Goal: Information Seeking & Learning: Check status

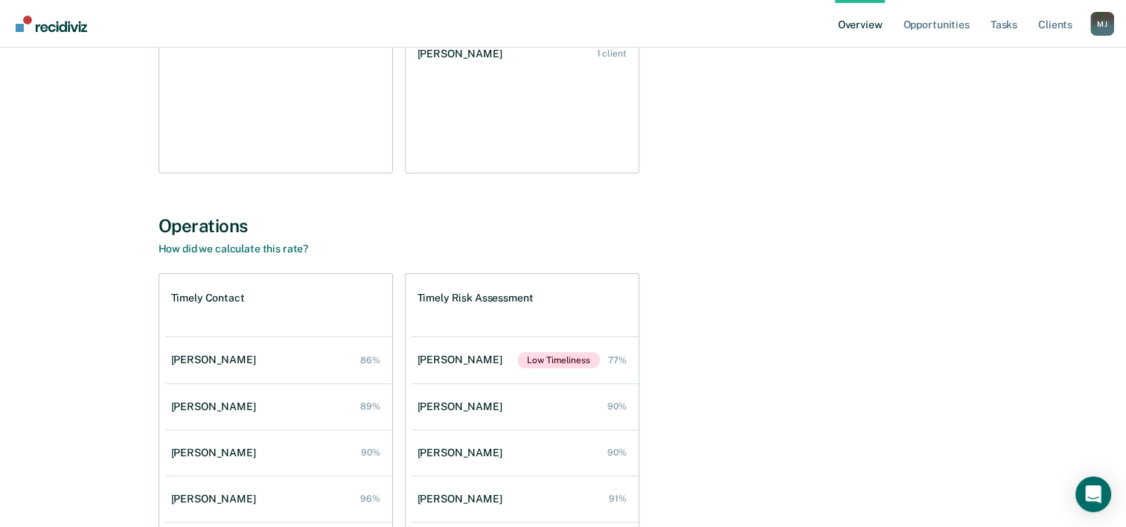
scroll to position [149, 0]
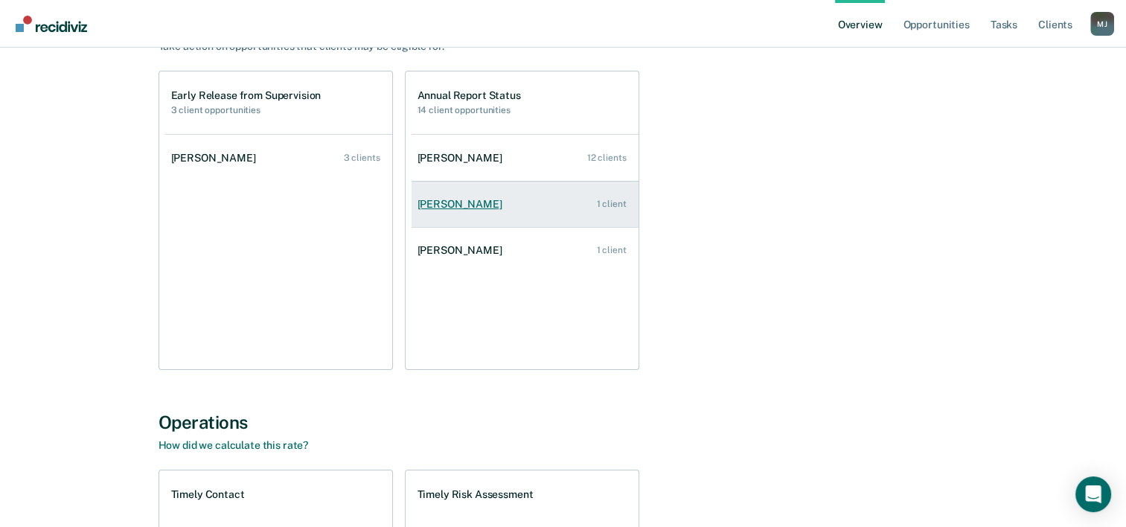
click at [470, 187] on link "[PERSON_NAME] 1 client" at bounding box center [524, 204] width 227 height 42
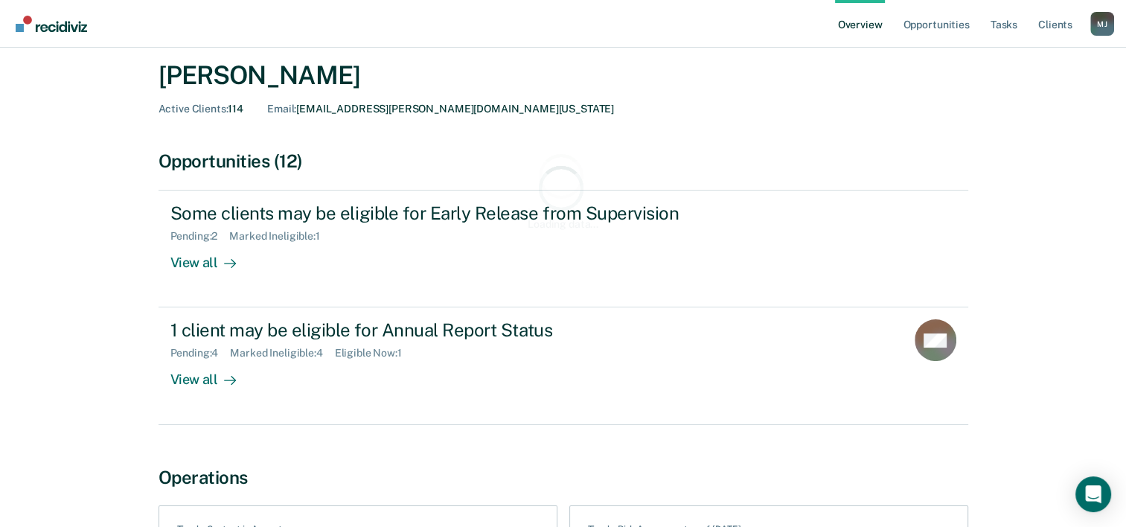
scroll to position [74, 0]
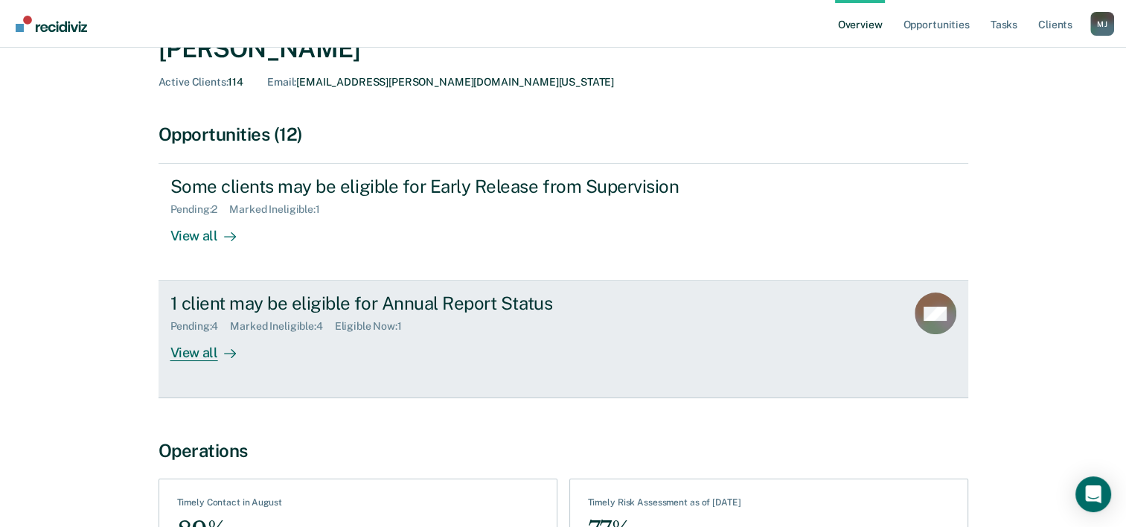
click at [315, 310] on div "1 client may be eligible for Annual Report Status" at bounding box center [431, 303] width 522 height 22
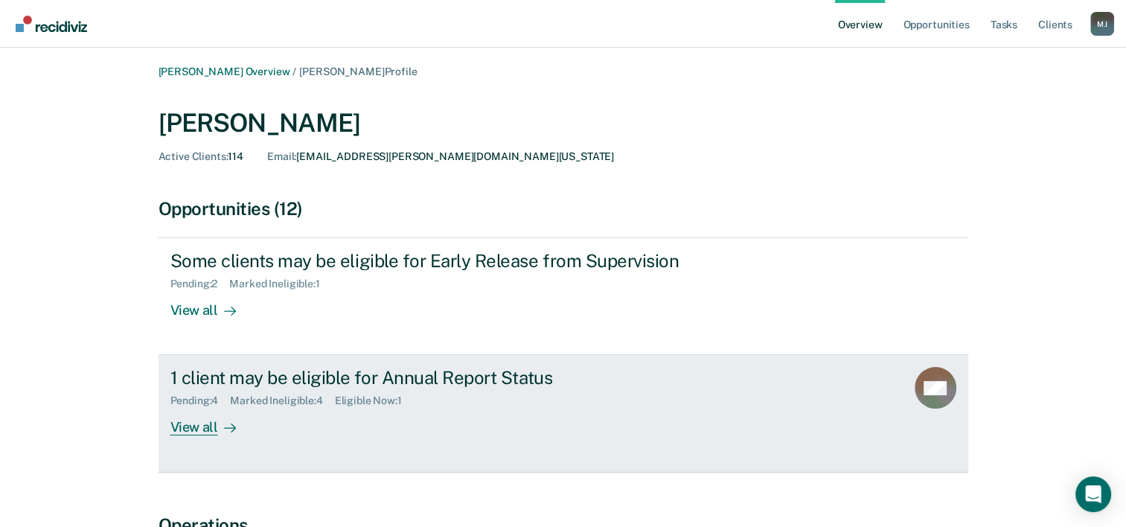
click at [543, 372] on div "1 client may be eligible for Annual Report Status" at bounding box center [431, 378] width 522 height 22
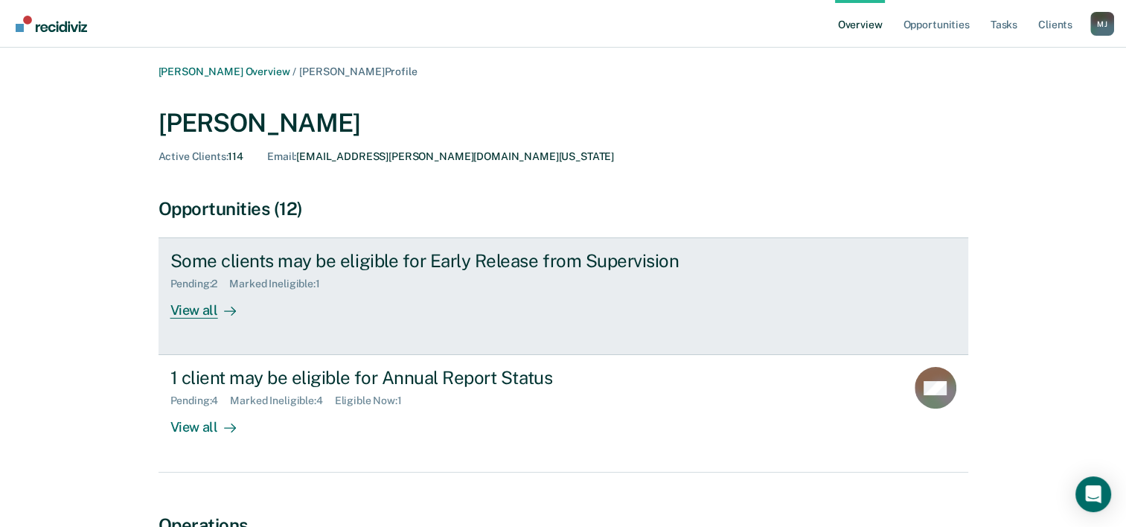
click at [488, 307] on div "Some clients may be eligible for Early Release from Supervision Pending : 2 Mar…" at bounding box center [449, 284] width 558 height 68
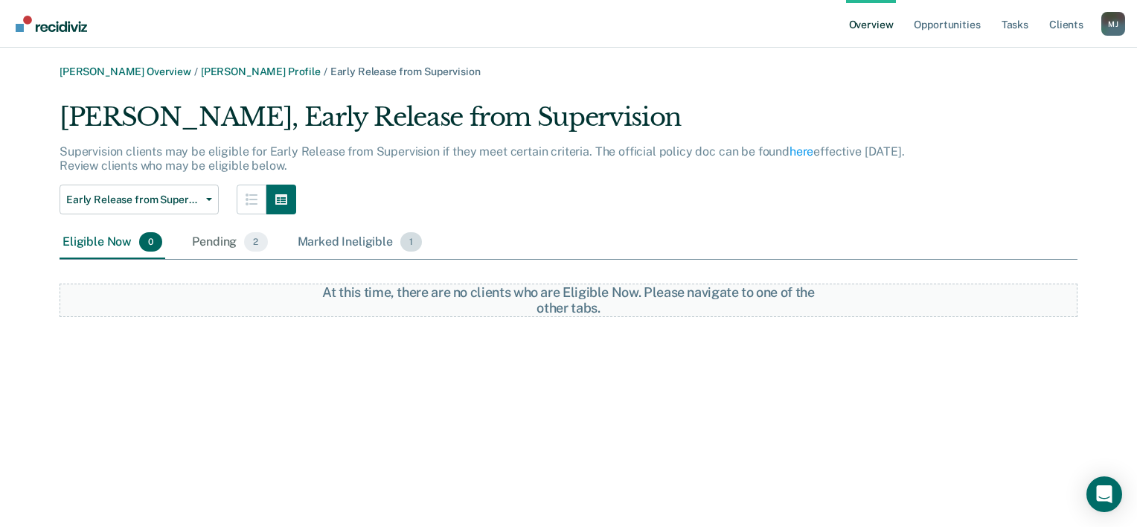
click at [336, 244] on div "Marked Ineligible 1" at bounding box center [360, 242] width 131 height 33
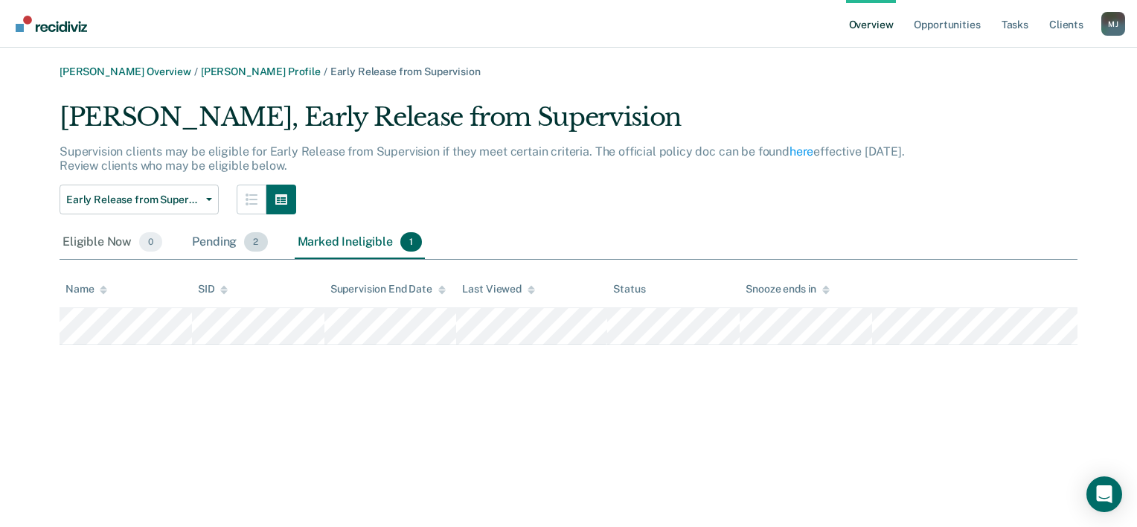
click at [207, 246] on div "Pending 2" at bounding box center [229, 242] width 81 height 33
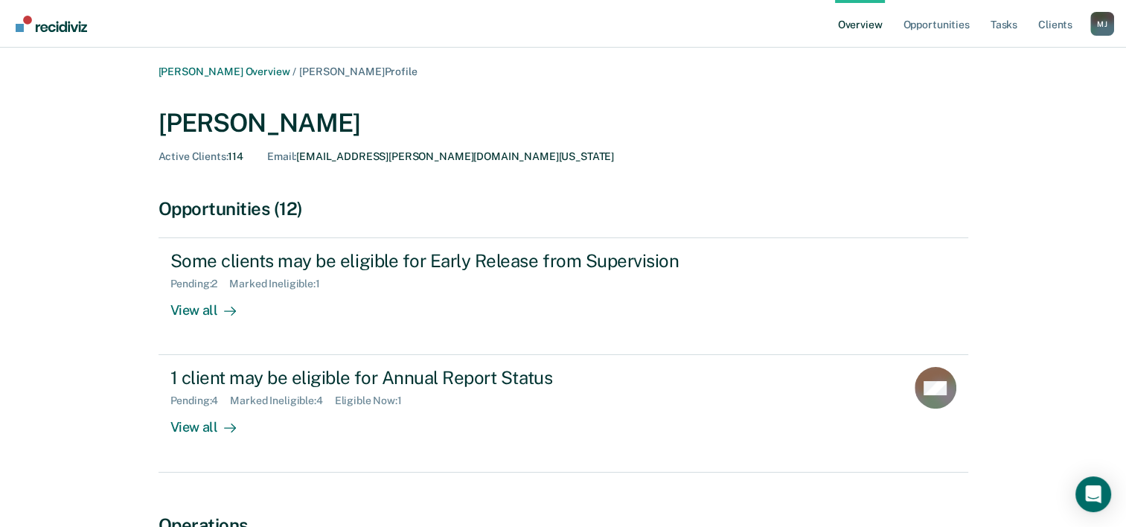
click at [870, 31] on link "Overview" at bounding box center [860, 24] width 51 height 48
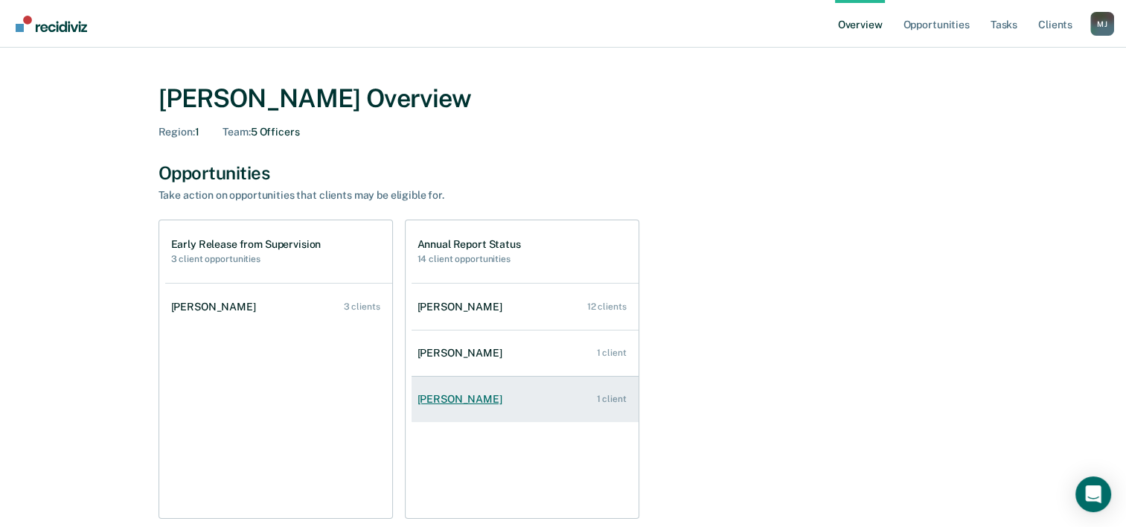
click at [449, 397] on div "[PERSON_NAME]" at bounding box center [462, 399] width 91 height 13
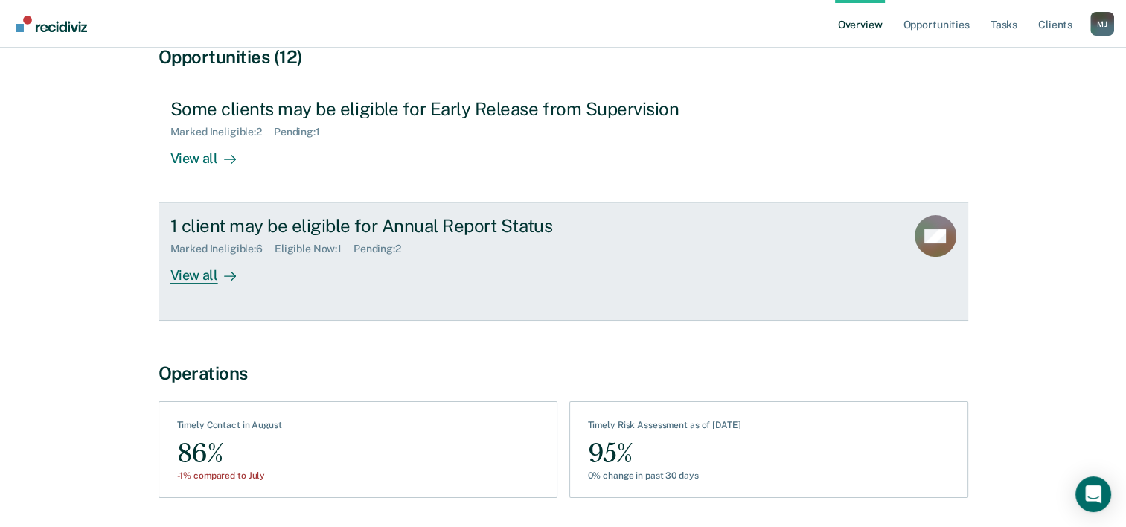
scroll to position [125, 0]
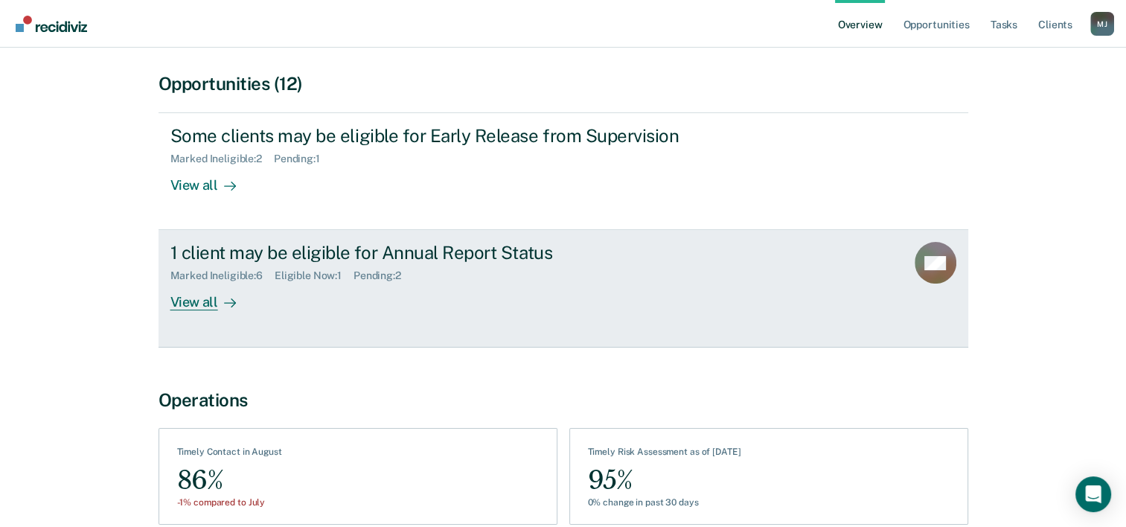
click at [461, 252] on div "1 client may be eligible for Annual Report Status" at bounding box center [431, 253] width 522 height 22
